Goal: Book appointment/travel/reservation

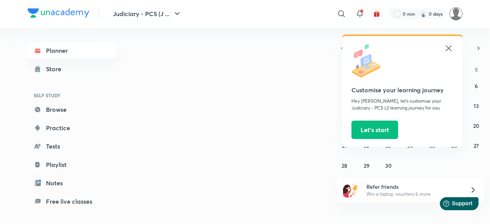
drag, startPoint x: 0, startPoint y: 0, endPoint x: 454, endPoint y: 11, distance: 454.5
click at [454, 11] on img at bounding box center [456, 13] width 13 height 13
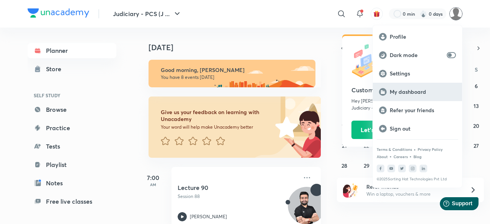
click at [414, 92] on p "My dashboard" at bounding box center [423, 91] width 66 height 7
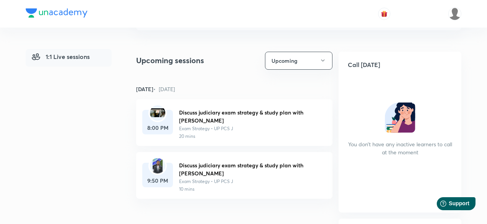
scroll to position [92, 0]
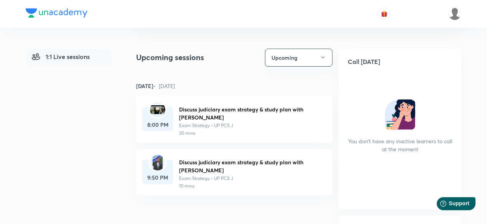
click at [157, 112] on img at bounding box center [157, 109] width 15 height 9
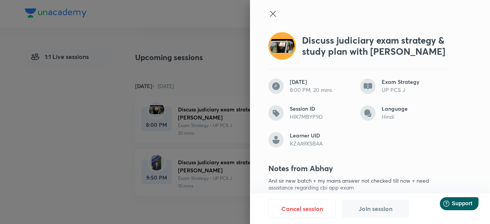
click at [153, 168] on div at bounding box center [245, 112] width 490 height 224
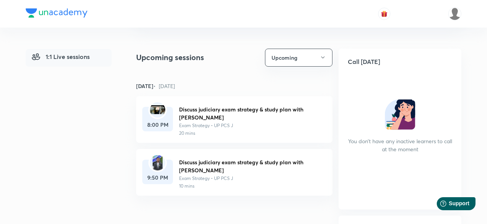
click at [154, 168] on img at bounding box center [157, 162] width 10 height 15
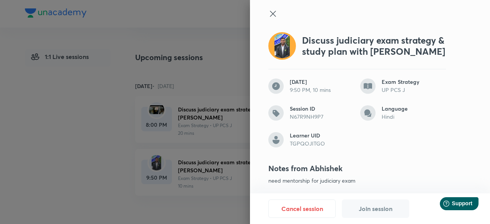
click at [84, 138] on div at bounding box center [245, 112] width 490 height 224
